Goal: Task Accomplishment & Management: Check status

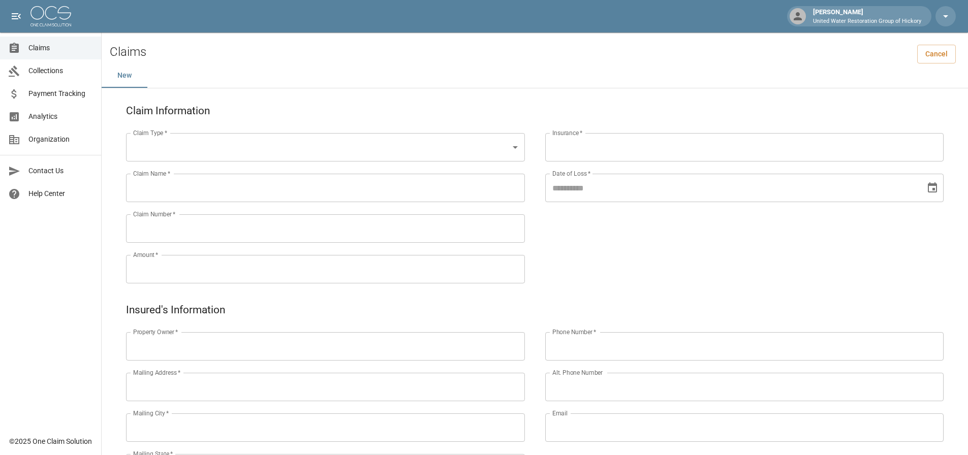
click at [402, 108] on div "Claim Type   * ​ Claim Type   * Claim Name   * Claim Name   * Claim Number   * …" at bounding box center [315, 196] width 419 height 183
click at [391, 106] on div "Claim Type   * ​ Claim Type   * Claim Name   * Claim Name   * Claim Number   * …" at bounding box center [315, 196] width 419 height 183
click at [36, 44] on span "Claims" at bounding box center [60, 48] width 65 height 11
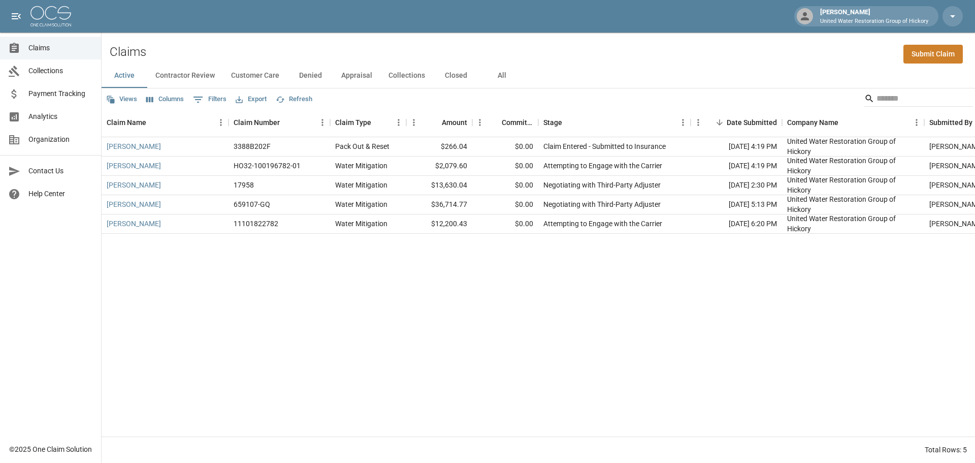
click at [496, 77] on button "All" at bounding box center [502, 75] width 46 height 24
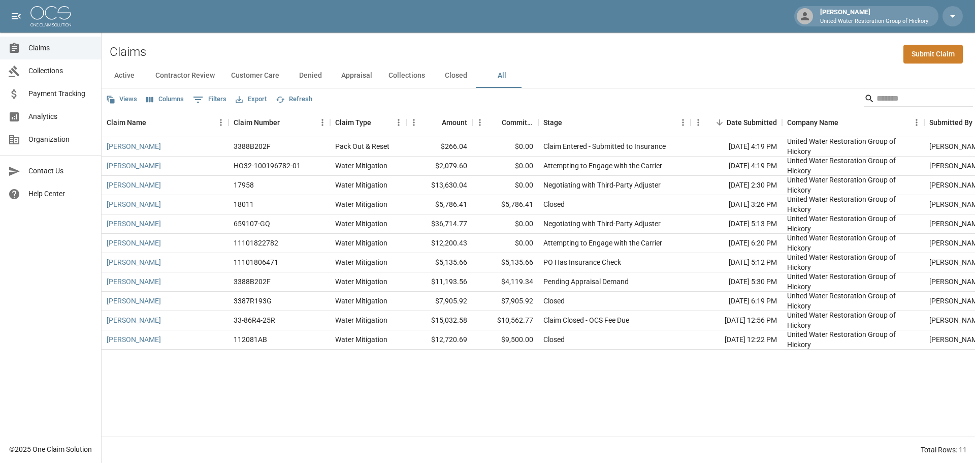
click at [692, 79] on div "Active Contractor Review Customer Care Denied Appraisal Collections Closed All" at bounding box center [539, 75] width 874 height 24
click at [129, 238] on link "[PERSON_NAME]" at bounding box center [134, 243] width 54 height 10
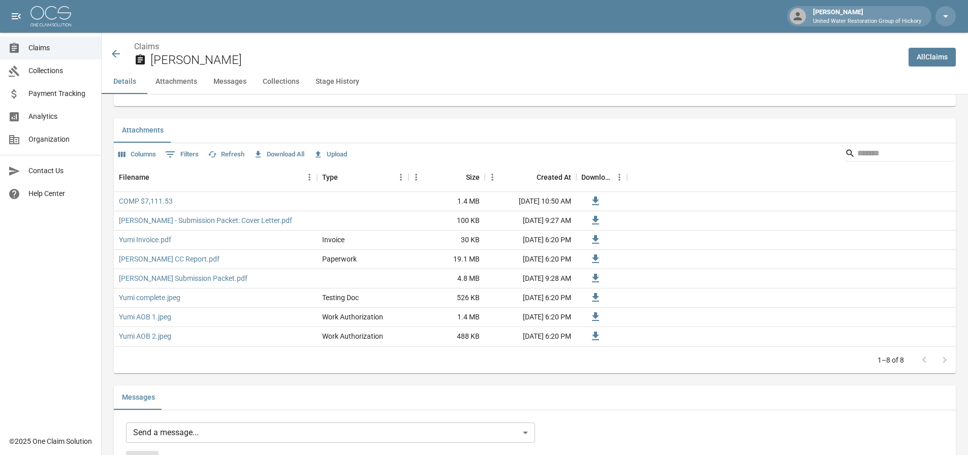
scroll to position [609, 0]
